Goal: Navigation & Orientation: Find specific page/section

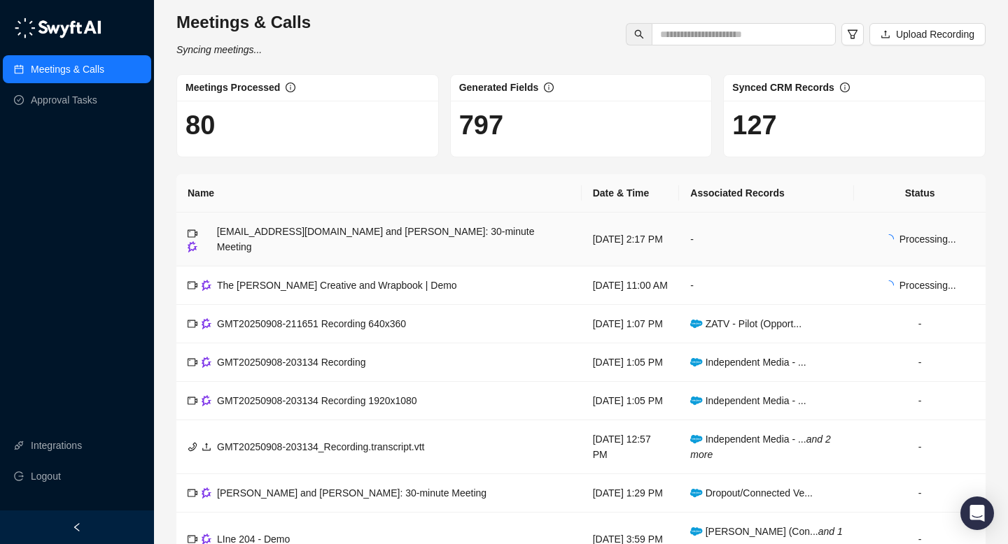
click at [231, 232] on span "[EMAIL_ADDRESS][DOMAIN_NAME] and [PERSON_NAME]: 30-minute Meeting" at bounding box center [376, 239] width 318 height 27
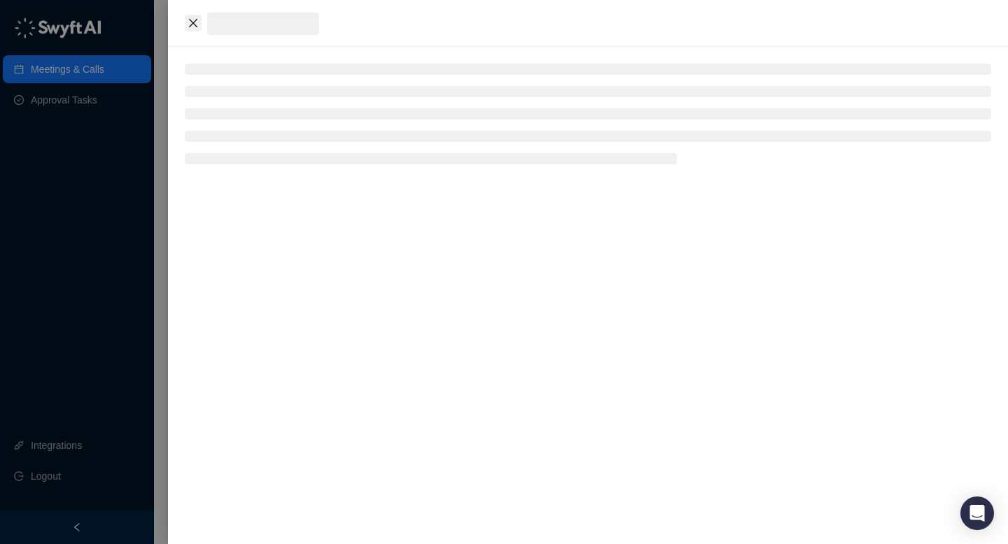
click at [191, 25] on icon "close" at bounding box center [193, 22] width 11 height 11
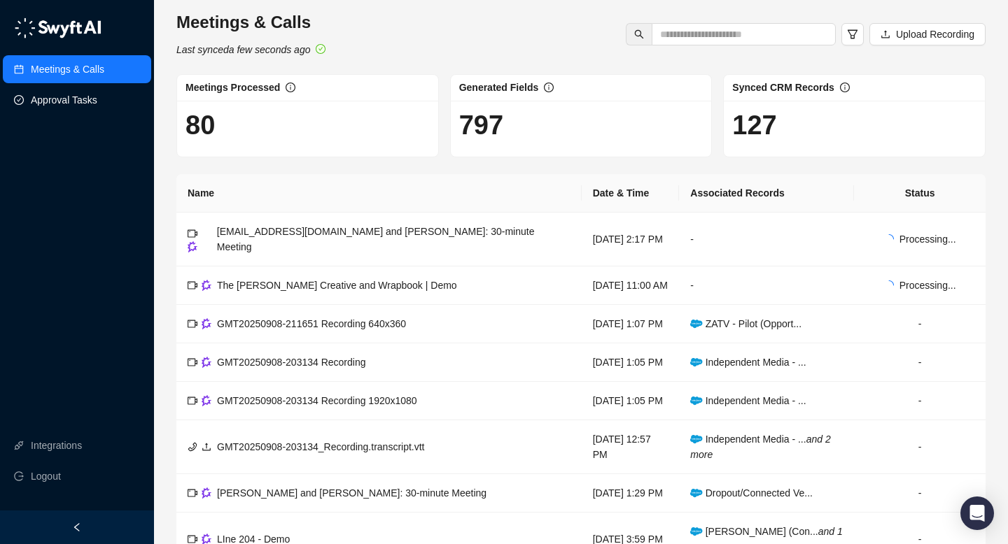
click at [94, 97] on link "Approval Tasks" at bounding box center [64, 100] width 66 height 28
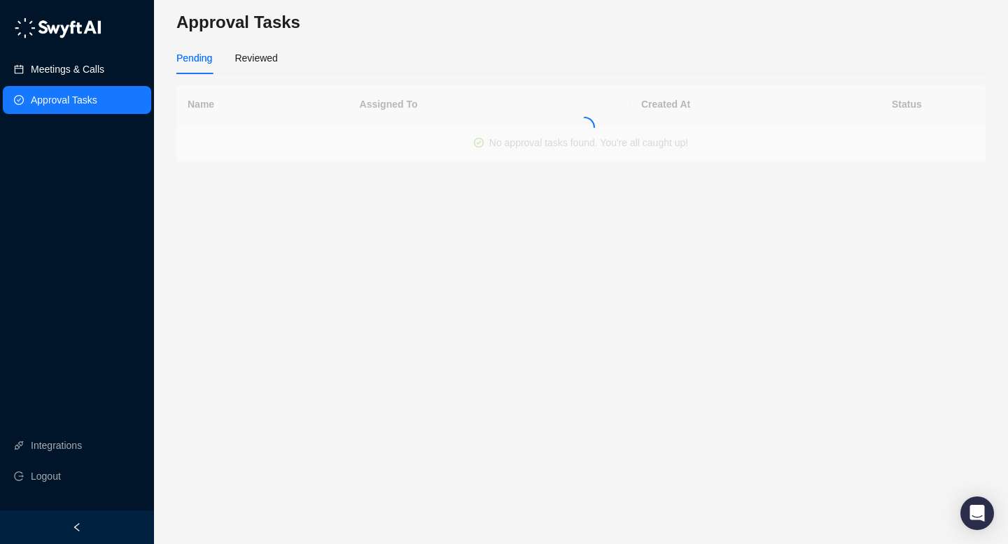
click at [85, 73] on link "Meetings & Calls" at bounding box center [67, 69] width 73 height 28
